Goal: Task Accomplishment & Management: Use online tool/utility

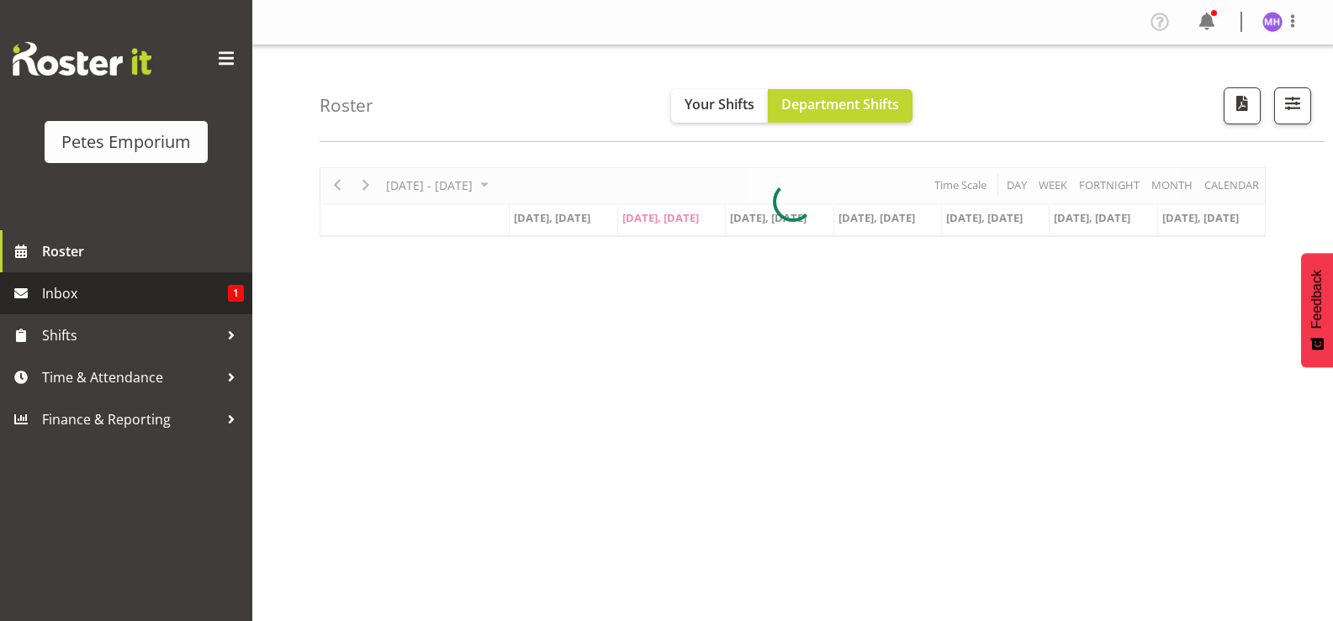
click at [182, 283] on span "Inbox" at bounding box center [135, 293] width 186 height 25
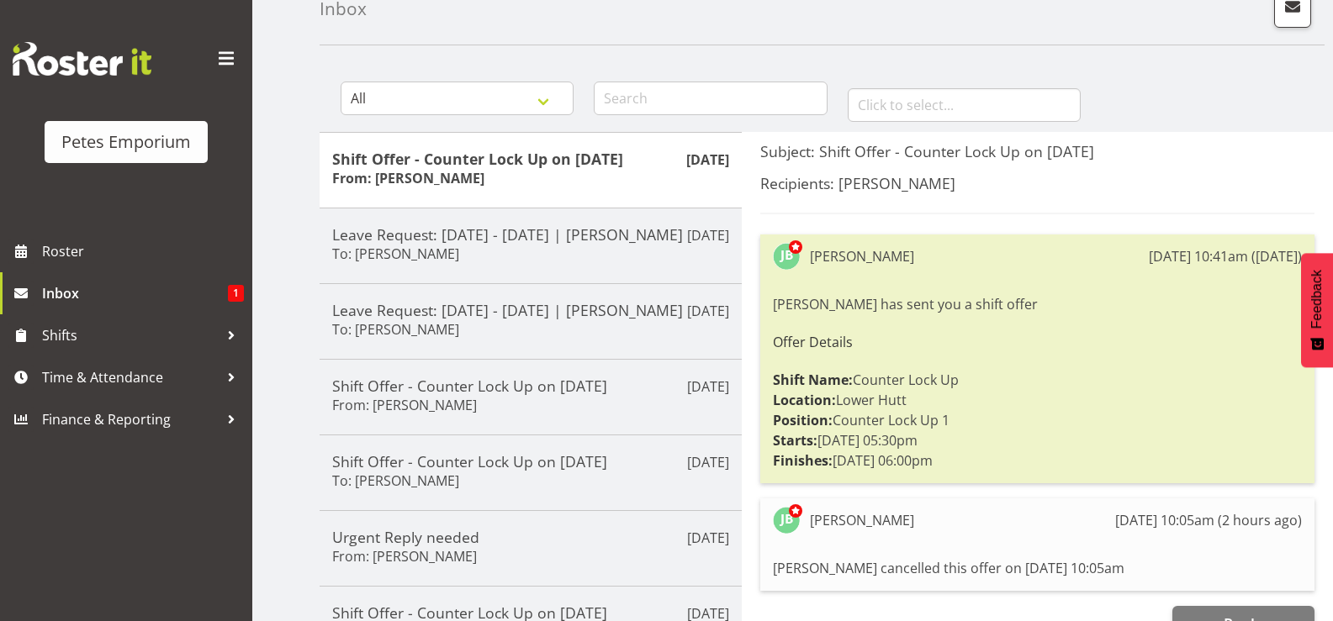
scroll to position [252, 0]
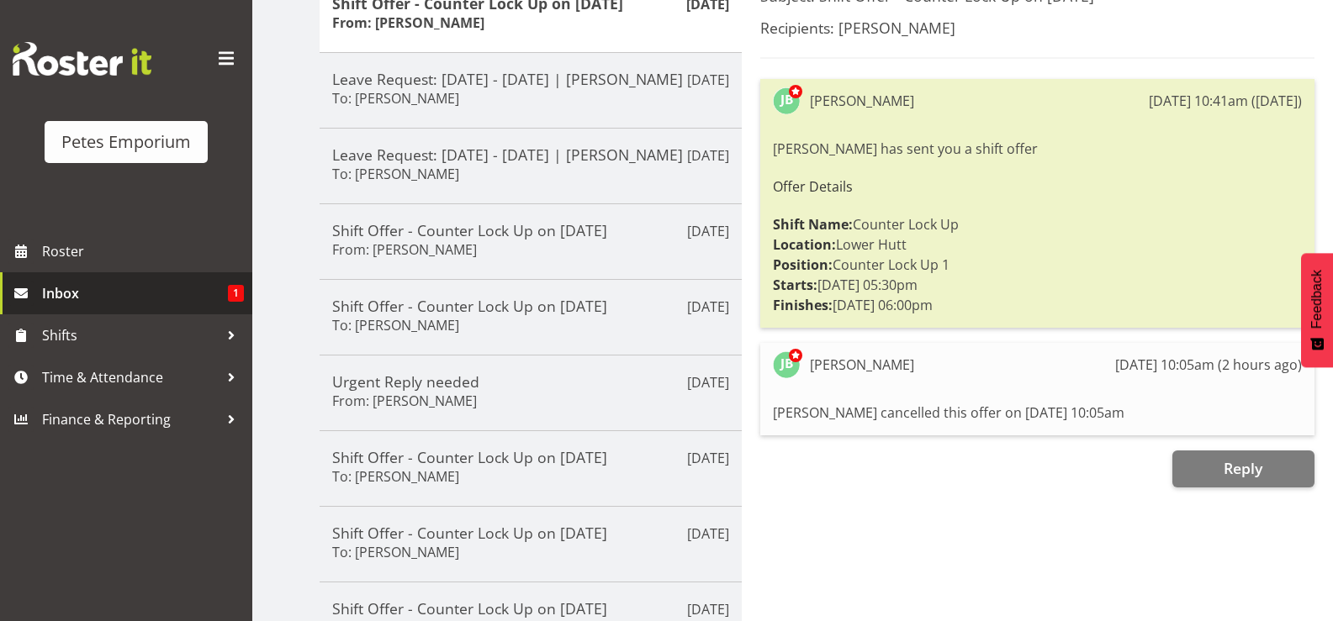
click at [204, 299] on span "Inbox" at bounding box center [135, 293] width 186 height 25
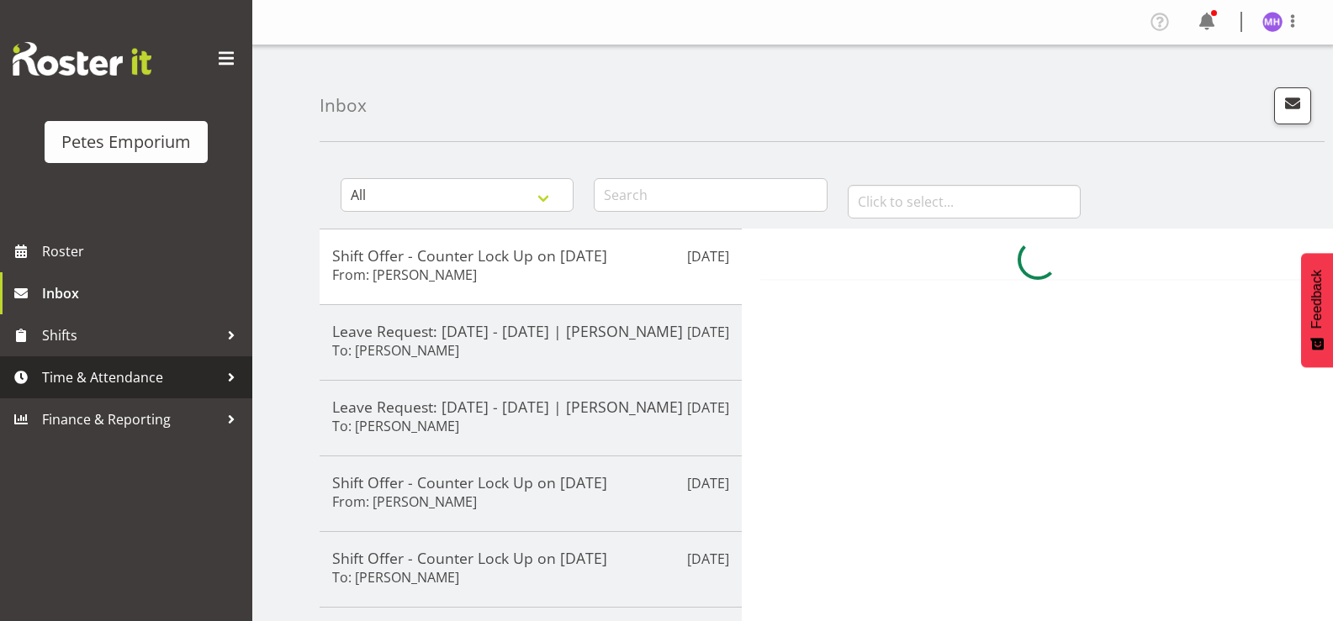
click at [170, 372] on span "Time & Attendance" at bounding box center [130, 377] width 177 height 25
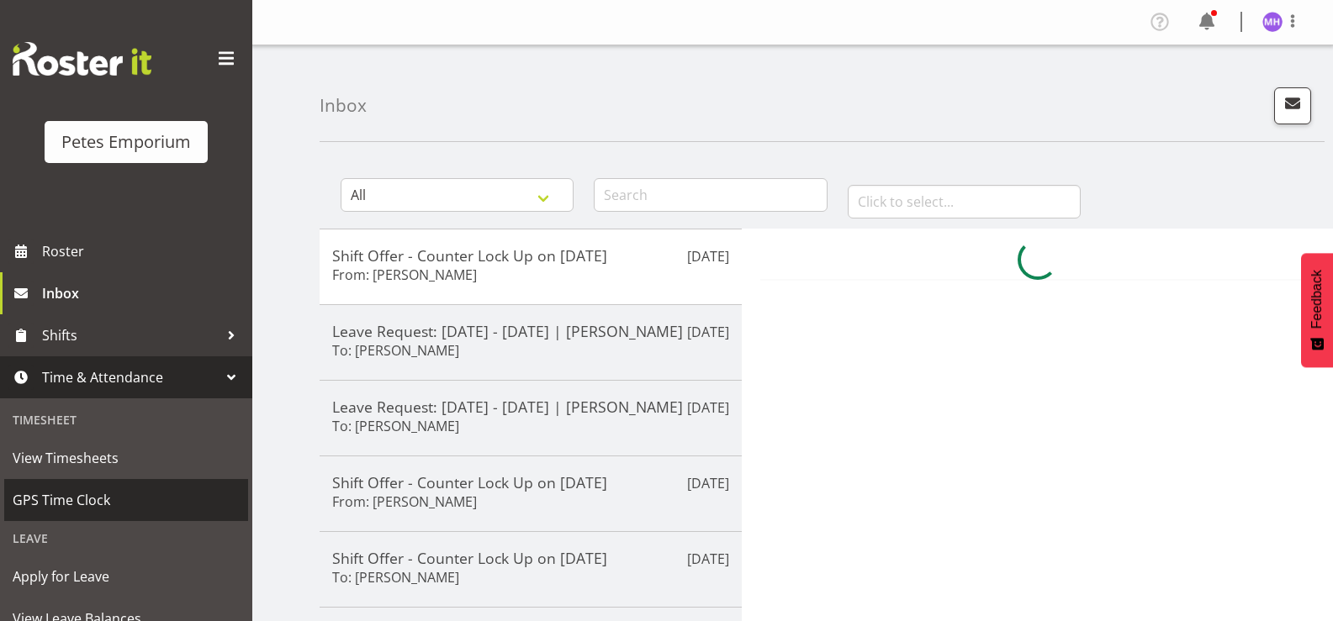
click at [129, 486] on link "GPS Time Clock" at bounding box center [126, 500] width 244 height 42
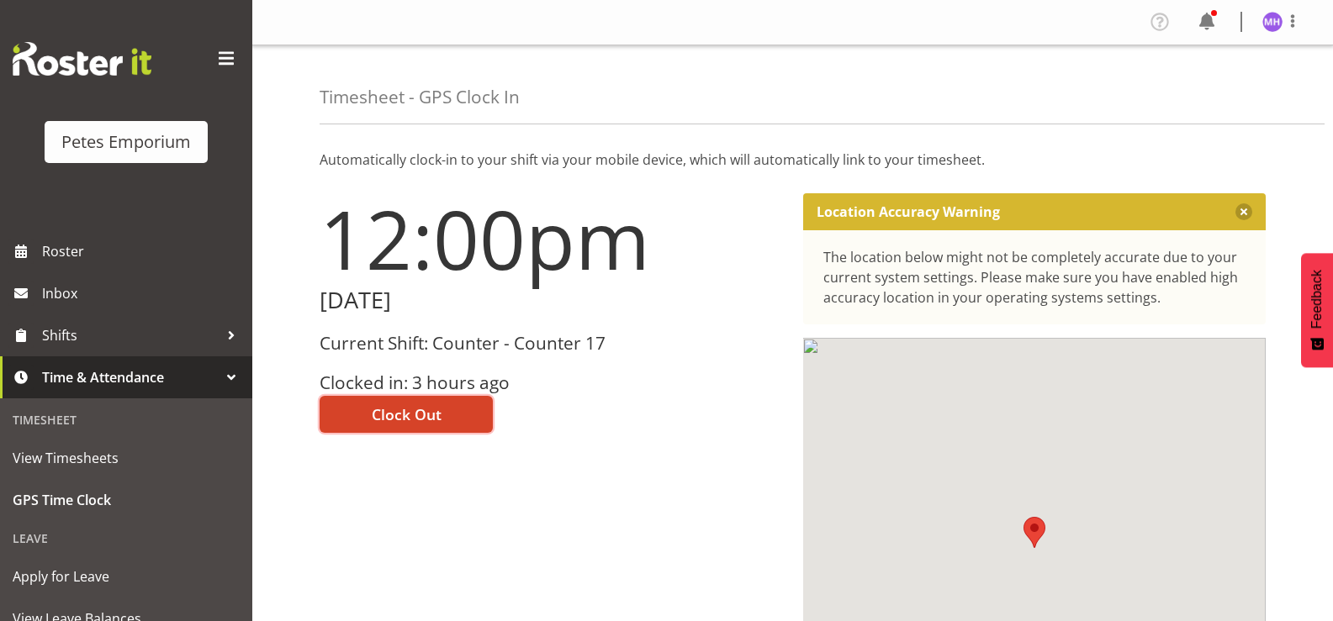
click at [433, 428] on button "Clock Out" at bounding box center [406, 414] width 173 height 37
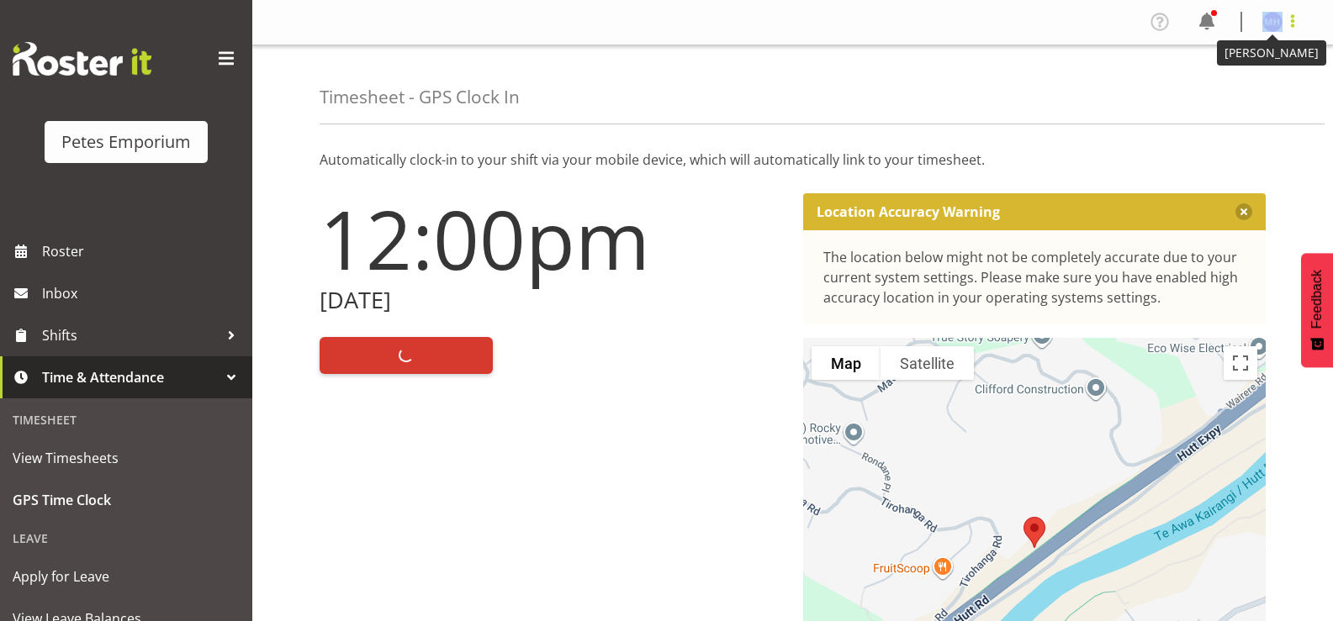
click at [1286, 14] on div at bounding box center [1282, 22] width 40 height 22
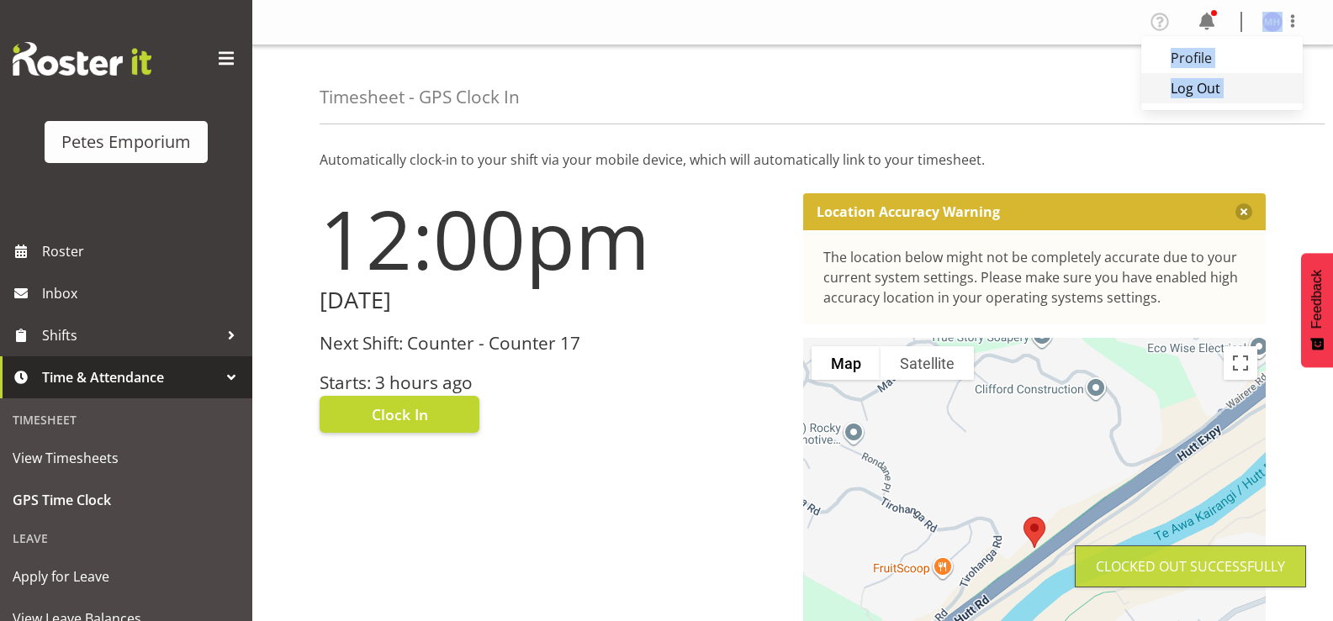
click at [1227, 92] on link "Log Out" at bounding box center [1221, 88] width 161 height 30
